Goal: Task Accomplishment & Management: Use online tool/utility

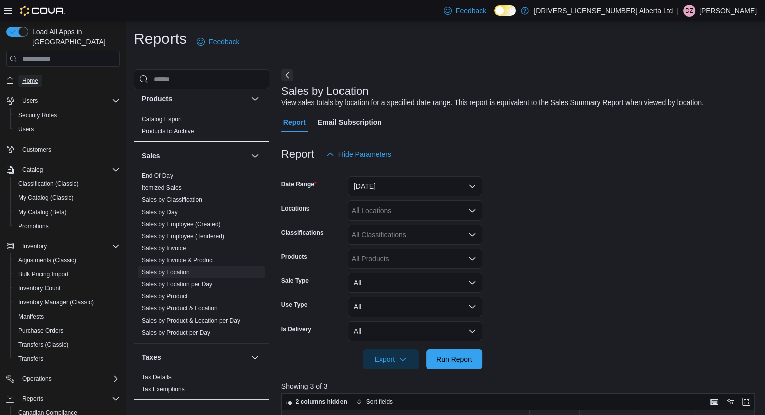
click at [32, 77] on span "Home" at bounding box center [30, 81] width 16 height 8
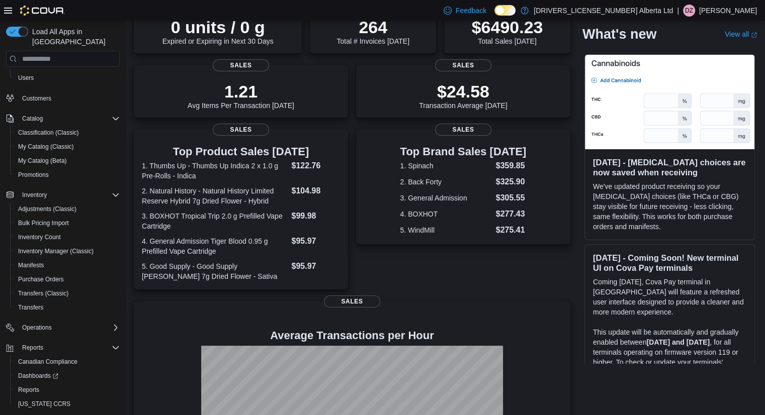
scroll to position [70, 0]
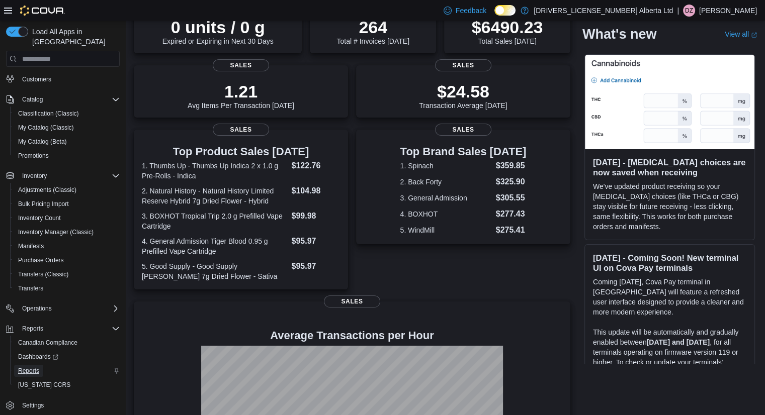
click at [30, 367] on span "Reports" at bounding box center [28, 371] width 21 height 8
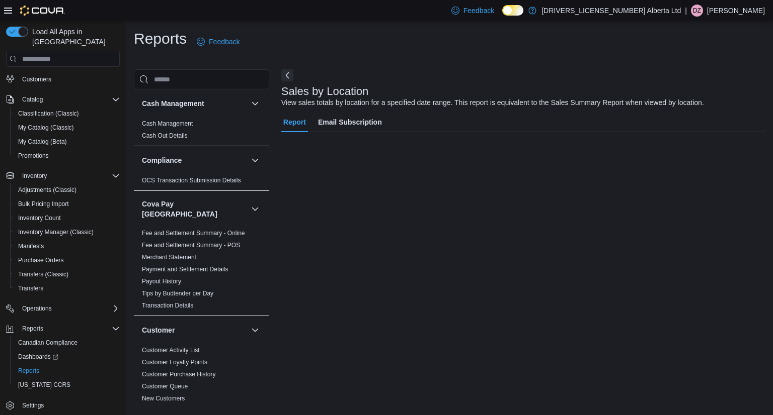
scroll to position [70, 0]
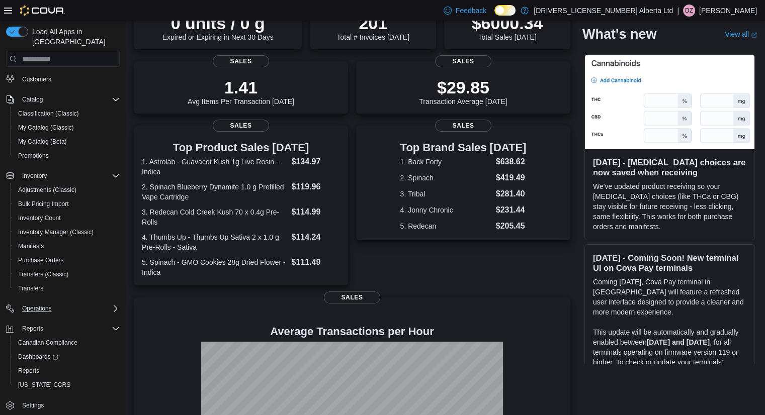
scroll to position [201, 0]
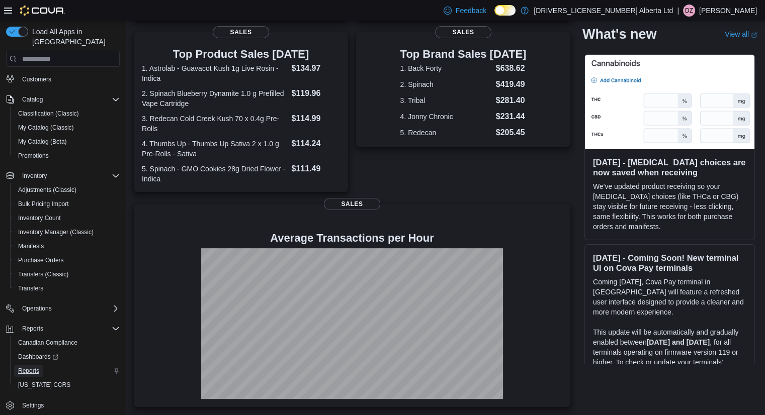
click at [37, 367] on span "Reports" at bounding box center [28, 371] width 21 height 8
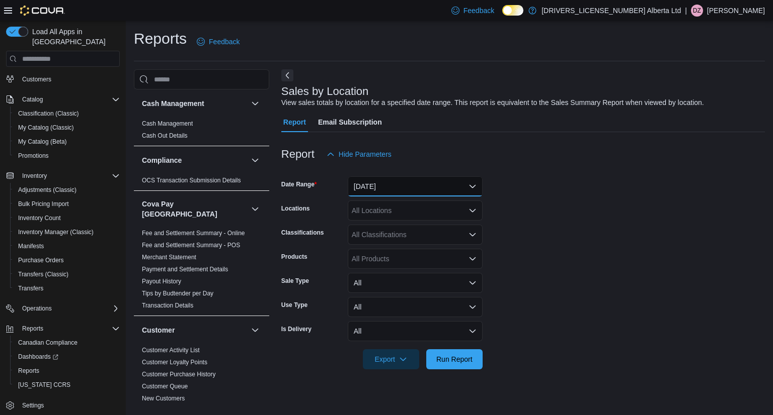
click at [429, 186] on button "Yesterday" at bounding box center [415, 187] width 135 height 20
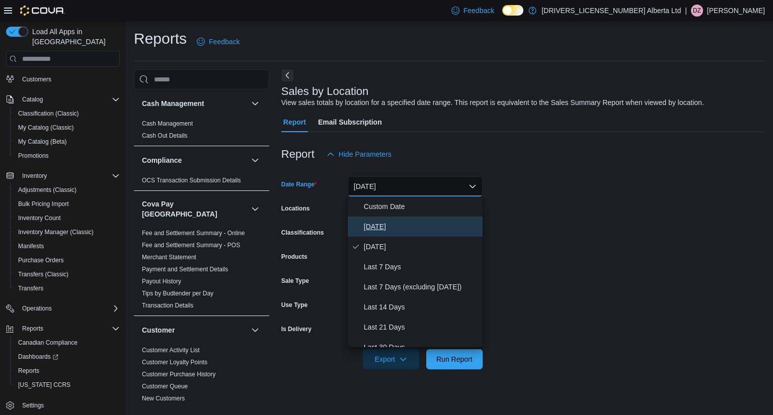
click at [389, 228] on span "Today" at bounding box center [421, 227] width 115 height 12
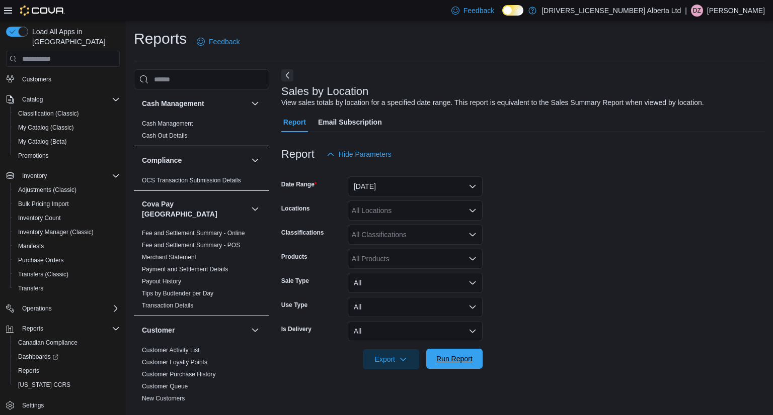
click at [473, 352] on span "Run Report" at bounding box center [454, 359] width 44 height 20
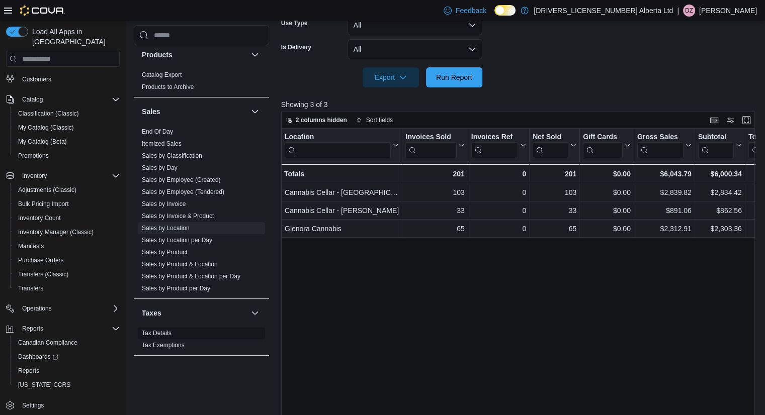
scroll to position [319, 0]
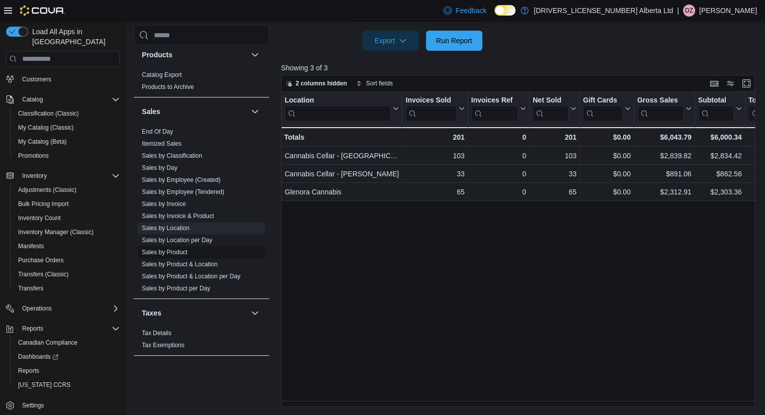
click at [176, 249] on link "Sales by Product" at bounding box center [165, 252] width 46 height 7
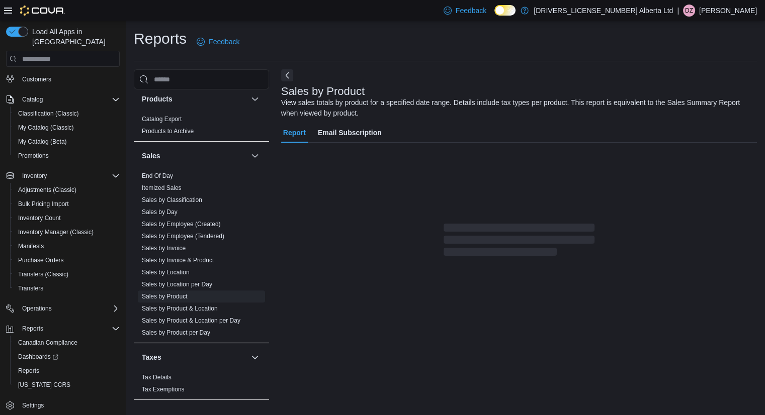
scroll to position [9, 0]
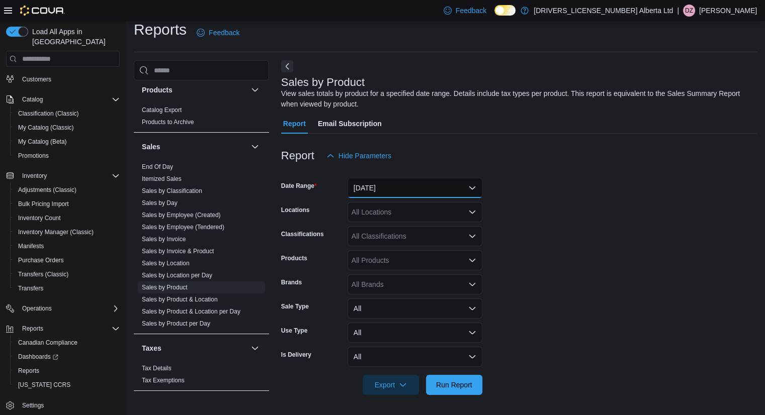
click at [472, 187] on button "Yesterday" at bounding box center [415, 188] width 135 height 20
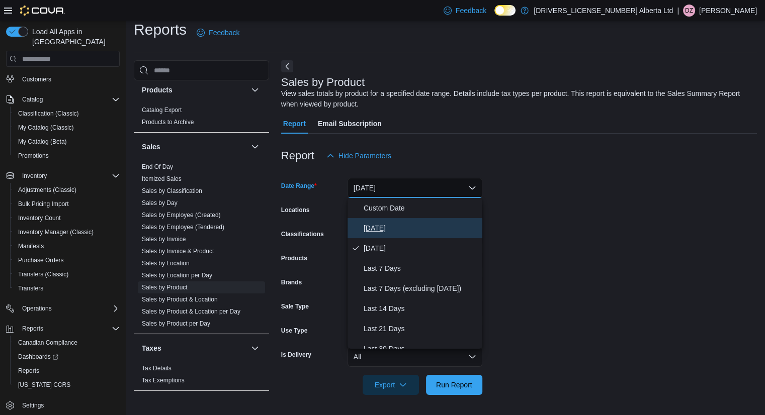
click at [421, 221] on button "Today" at bounding box center [415, 228] width 135 height 20
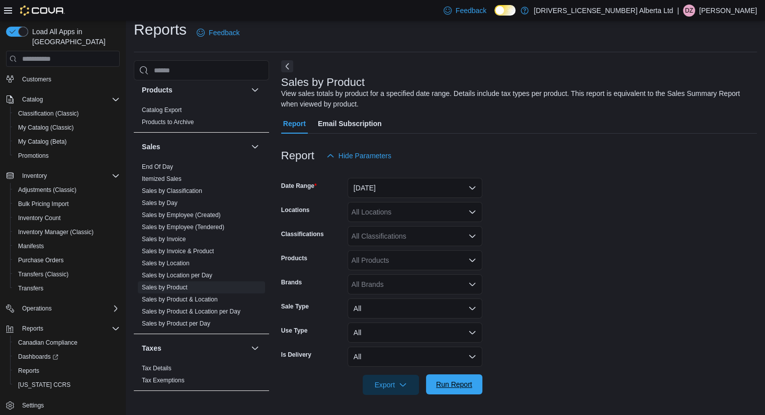
click at [455, 381] on span "Run Report" at bounding box center [454, 385] width 36 height 10
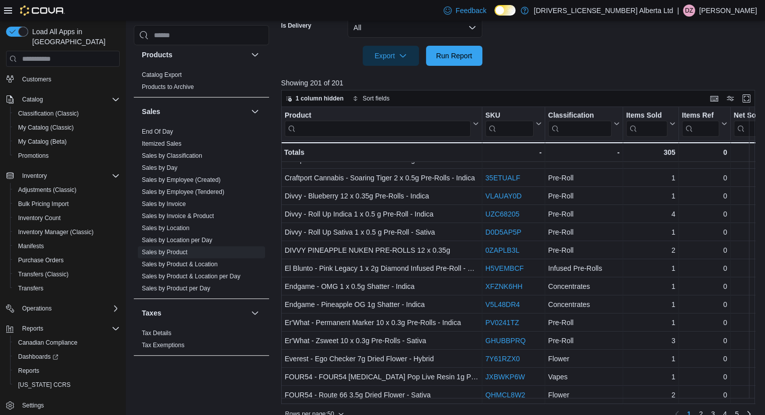
scroll to position [354, 0]
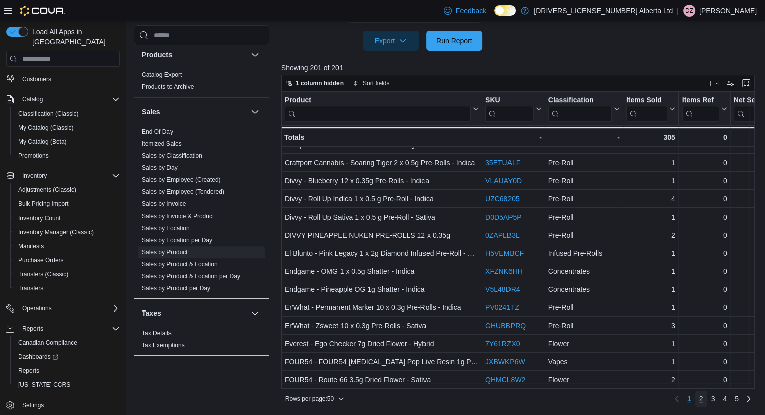
click at [707, 401] on link "2" at bounding box center [701, 399] width 12 height 16
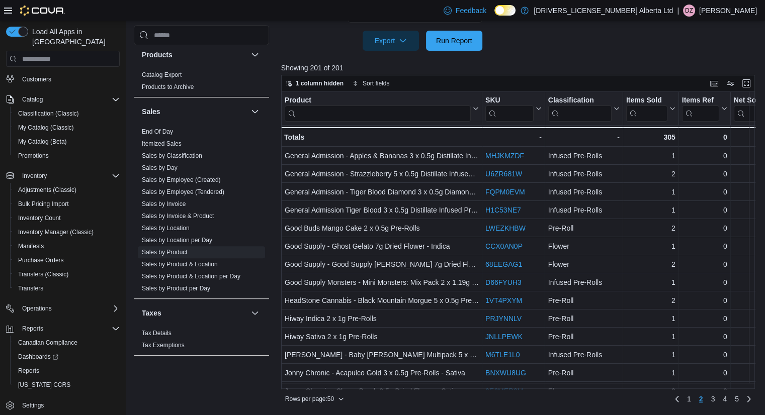
scroll to position [2, 0]
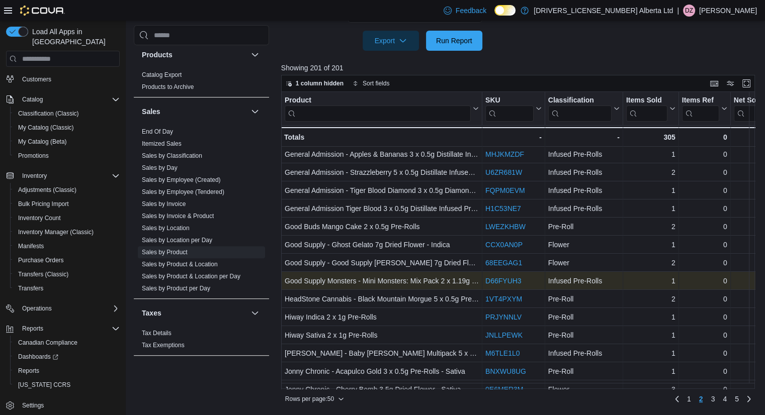
click at [510, 282] on link "D66FYUH3" at bounding box center [503, 281] width 36 height 8
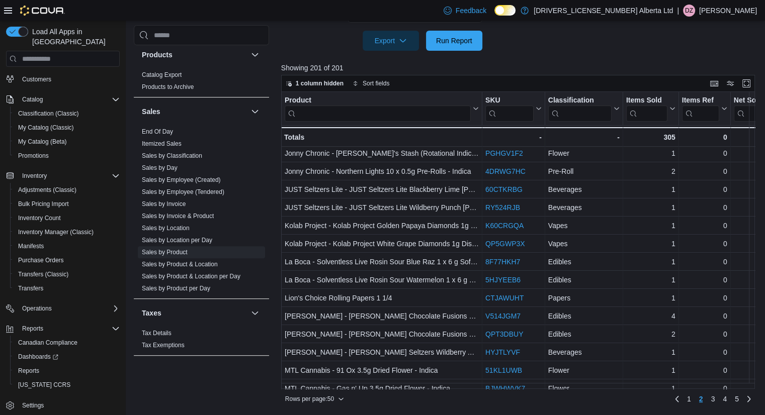
scroll to position [297, 0]
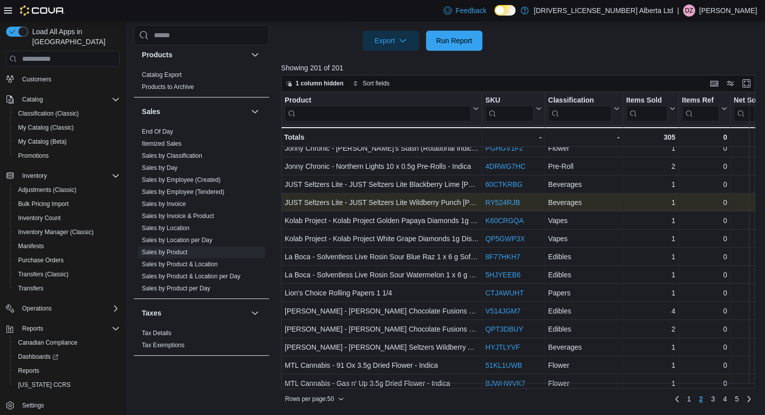
click at [506, 204] on link "RY524RJB" at bounding box center [502, 203] width 35 height 8
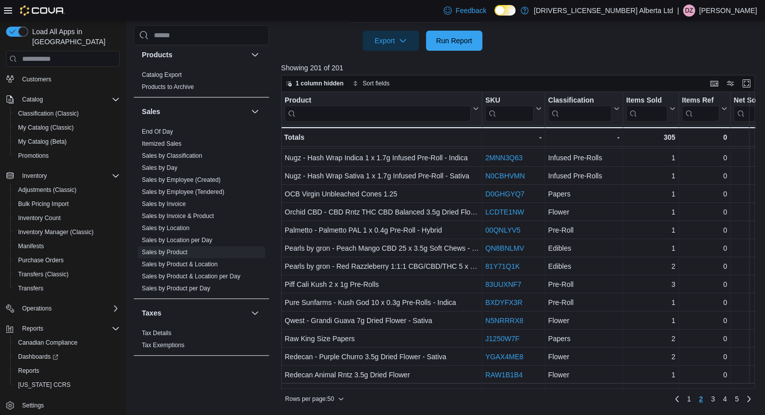
scroll to position [668, 0]
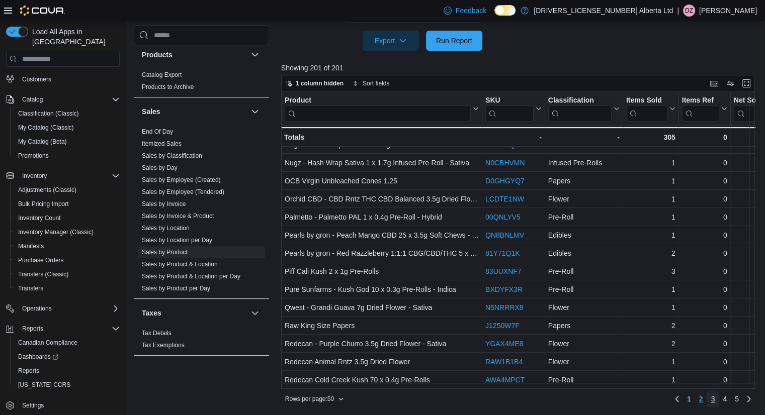
click at [715, 398] on span "3" at bounding box center [713, 399] width 4 height 10
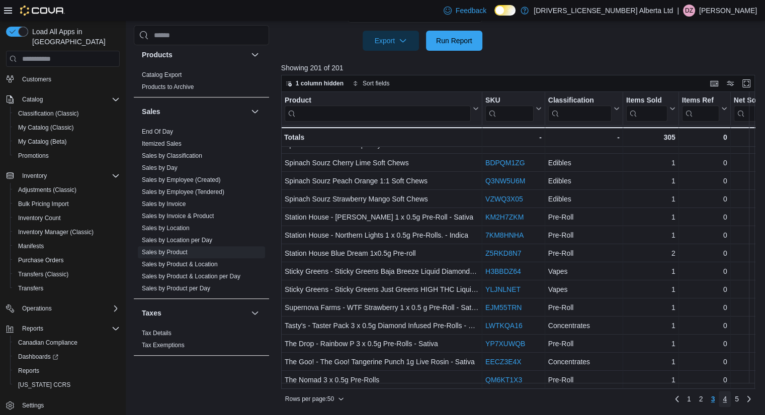
click at [727, 402] on span "4" at bounding box center [725, 399] width 4 height 10
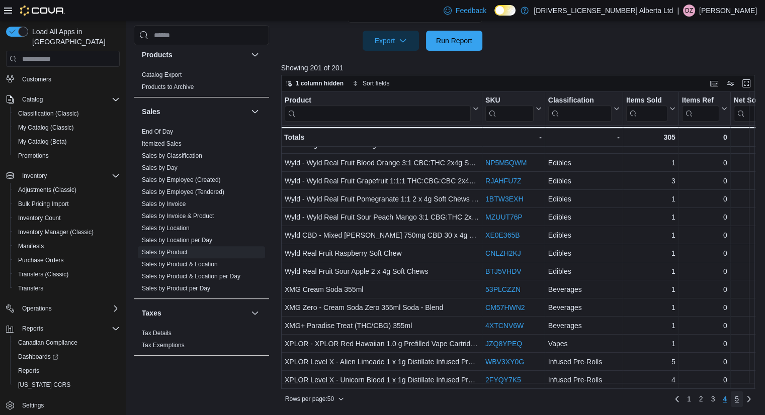
click at [743, 399] on link "5" at bounding box center [737, 399] width 12 height 16
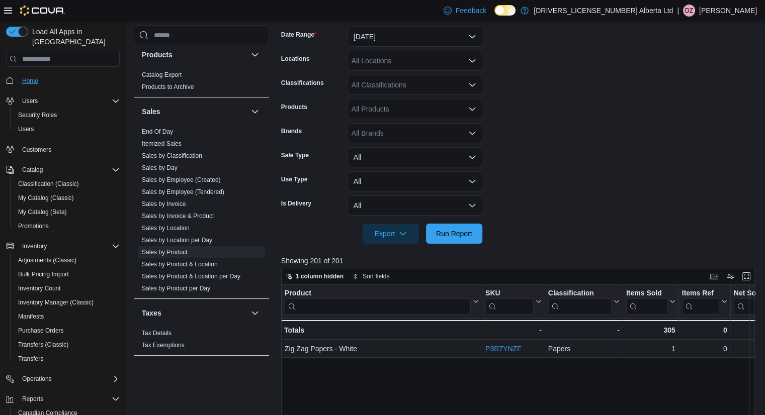
scroll to position [152, 0]
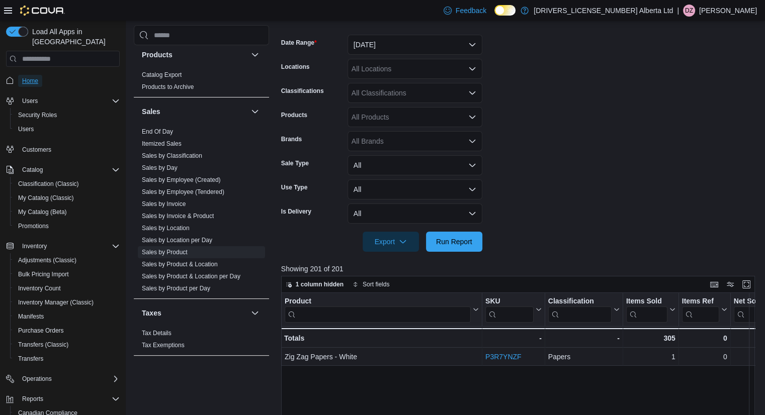
click at [33, 75] on span "Home" at bounding box center [30, 81] width 16 height 12
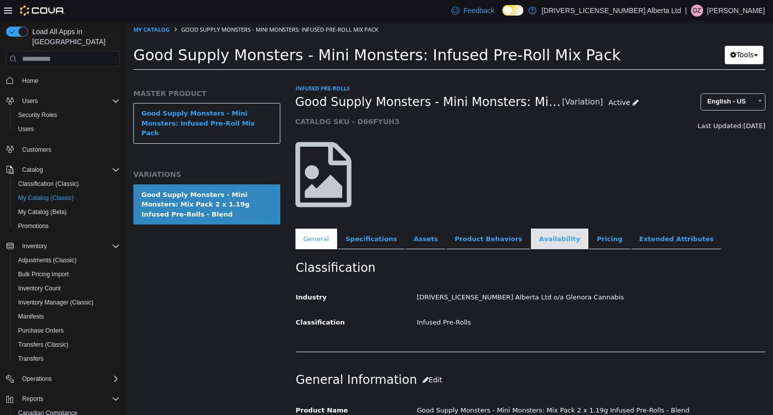
click at [531, 241] on link "Availability" at bounding box center [559, 239] width 57 height 21
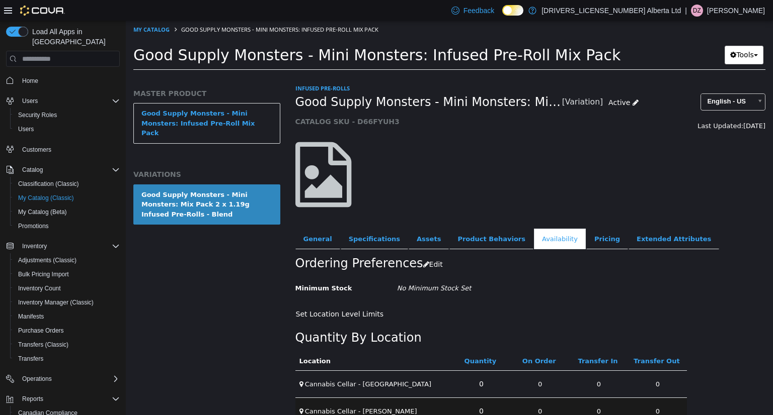
scroll to position [46, 0]
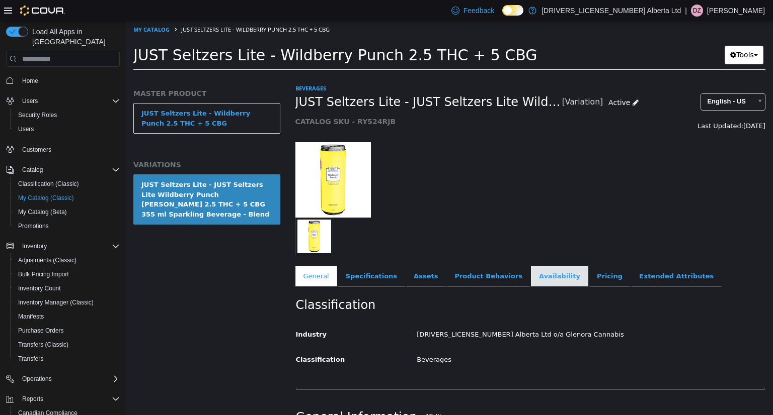
click at [531, 278] on link "Availability" at bounding box center [559, 276] width 57 height 21
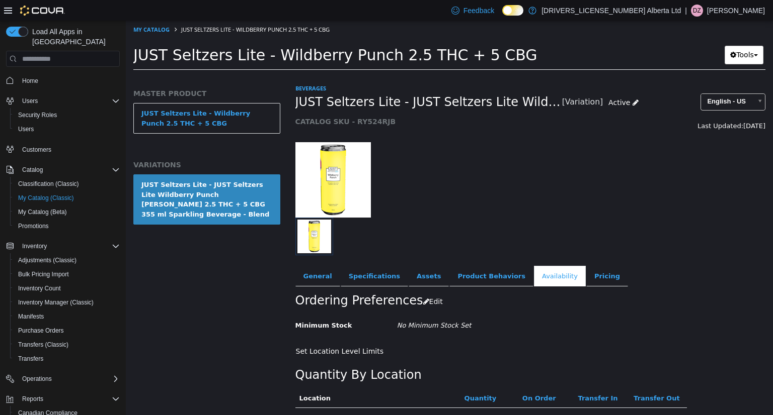
scroll to position [84, 0]
